Goal: Task Accomplishment & Management: Manage account settings

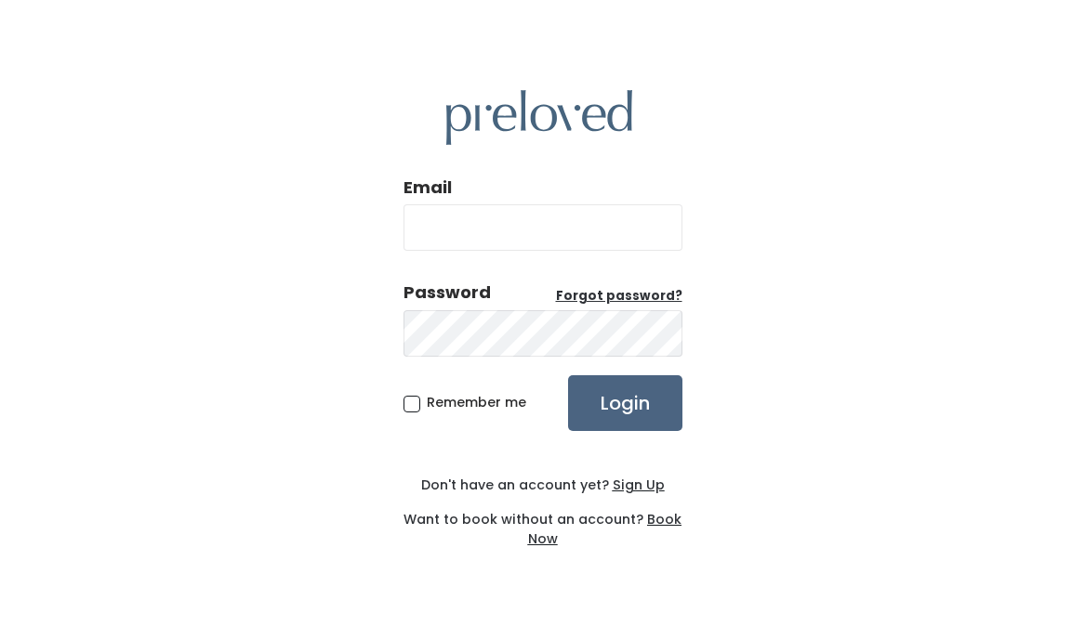
type input "[EMAIL_ADDRESS][DOMAIN_NAME]"
click at [632, 417] on input "Login" at bounding box center [625, 404] width 114 height 56
